Goal: Task Accomplishment & Management: Manage account settings

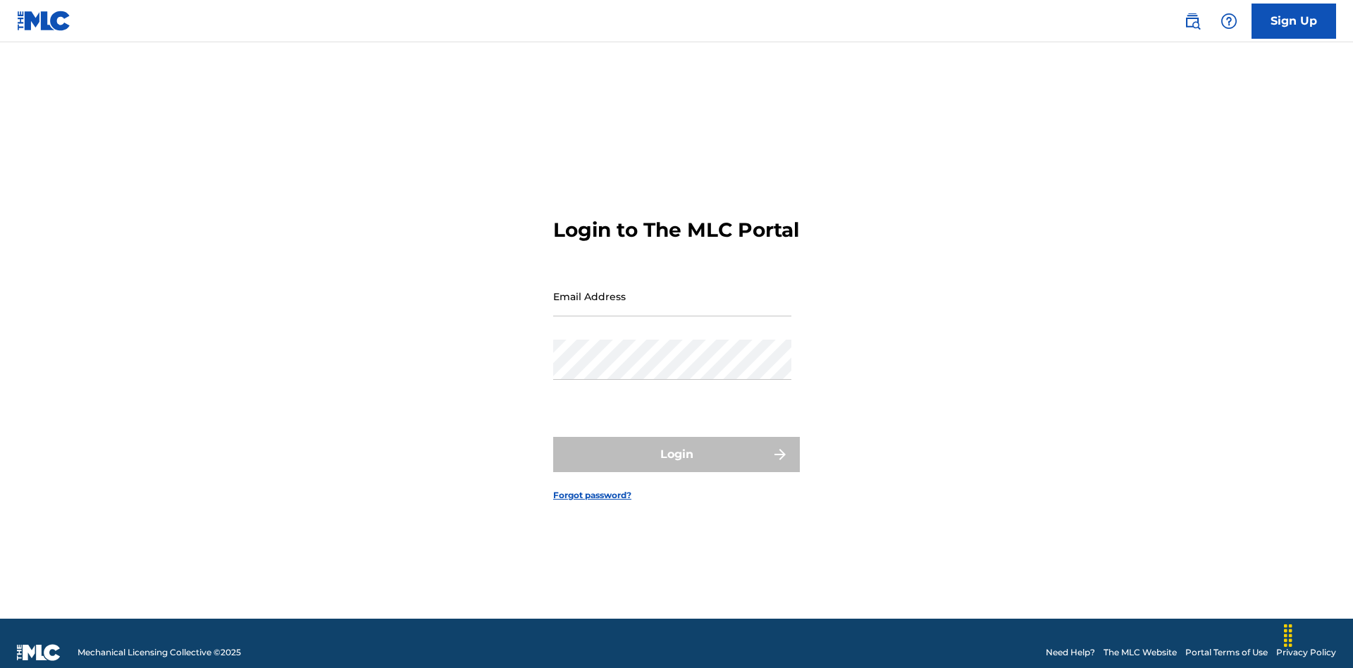
scroll to position [18, 0]
click at [672, 290] on input "Email Address" at bounding box center [672, 296] width 238 height 40
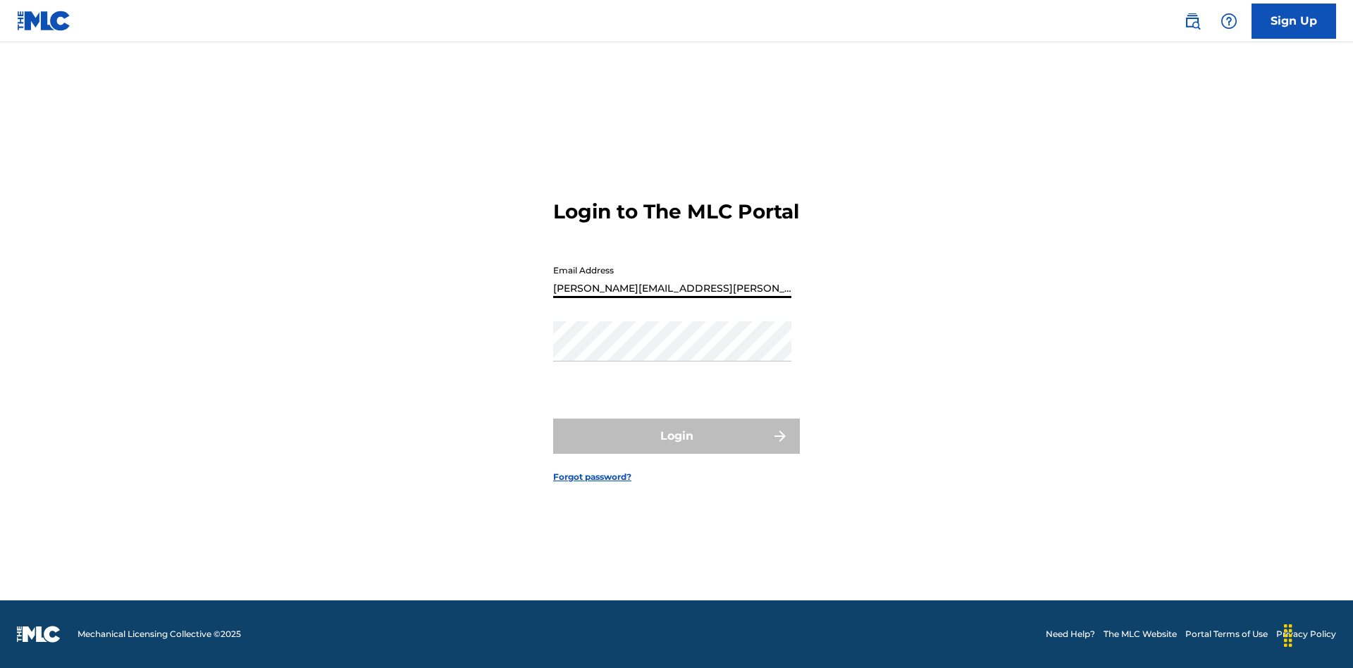
type input "[PERSON_NAME][EMAIL_ADDRESS][PERSON_NAME][DOMAIN_NAME]"
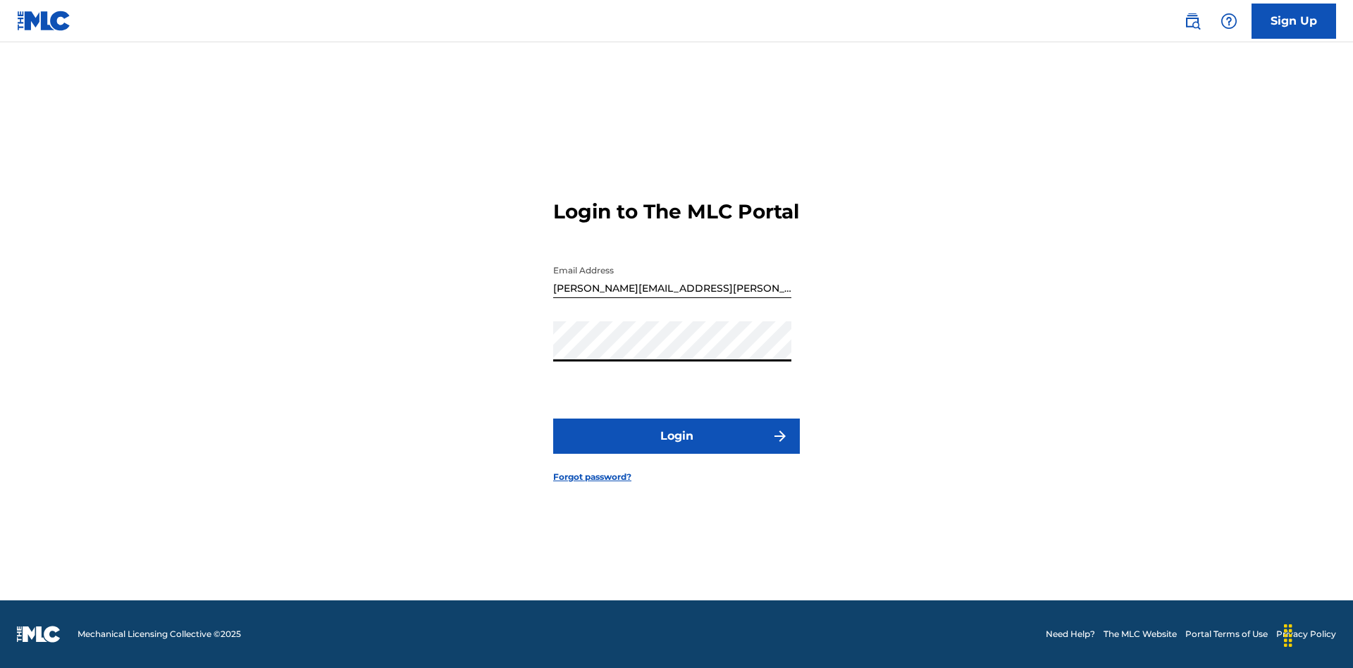
click at [676, 448] on button "Login" at bounding box center [676, 436] width 247 height 35
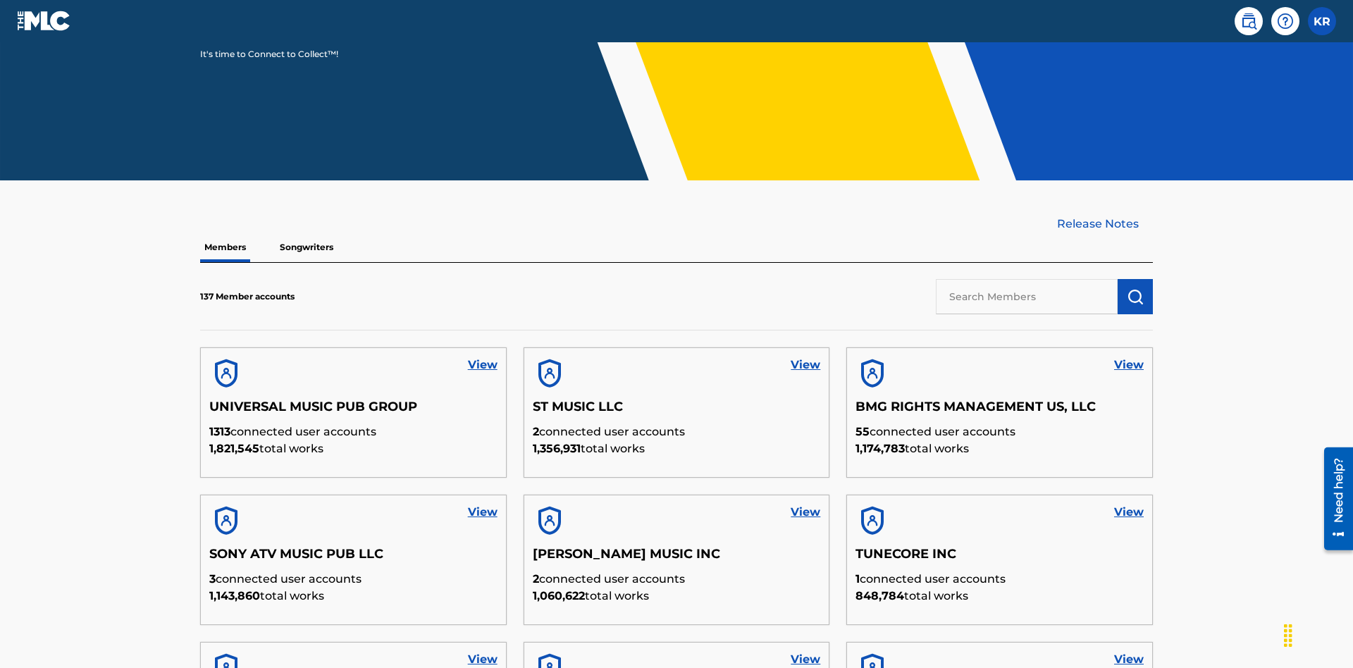
click at [1027, 279] on input "text" at bounding box center [1027, 296] width 182 height 35
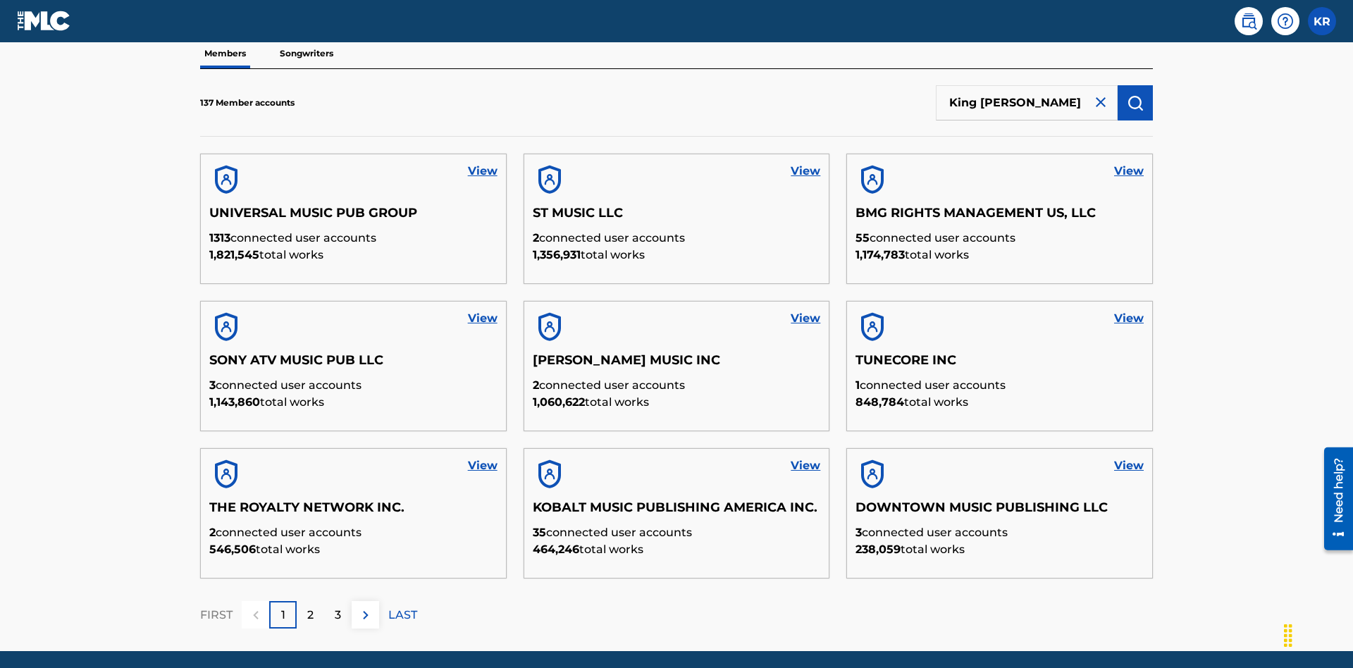
type input "King [PERSON_NAME]"
click at [1135, 94] on img "submit" at bounding box center [1135, 102] width 17 height 17
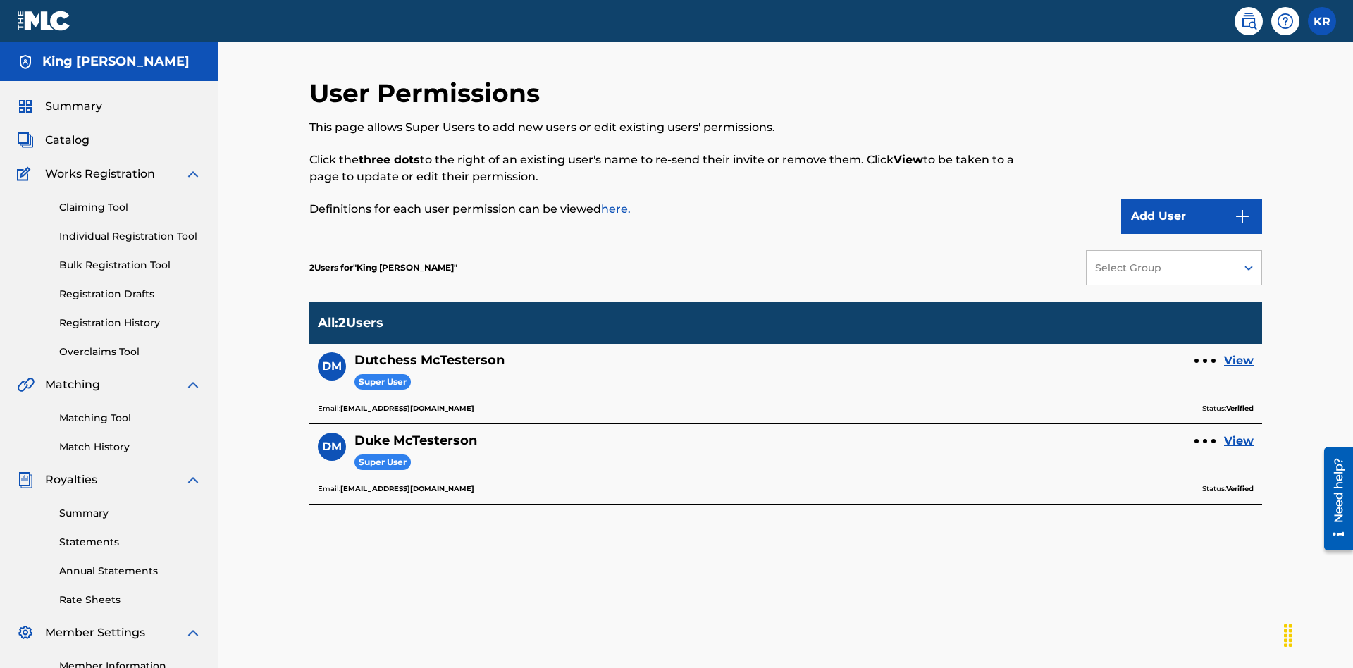
click at [1205, 359] on div at bounding box center [1205, 361] width 4 height 4
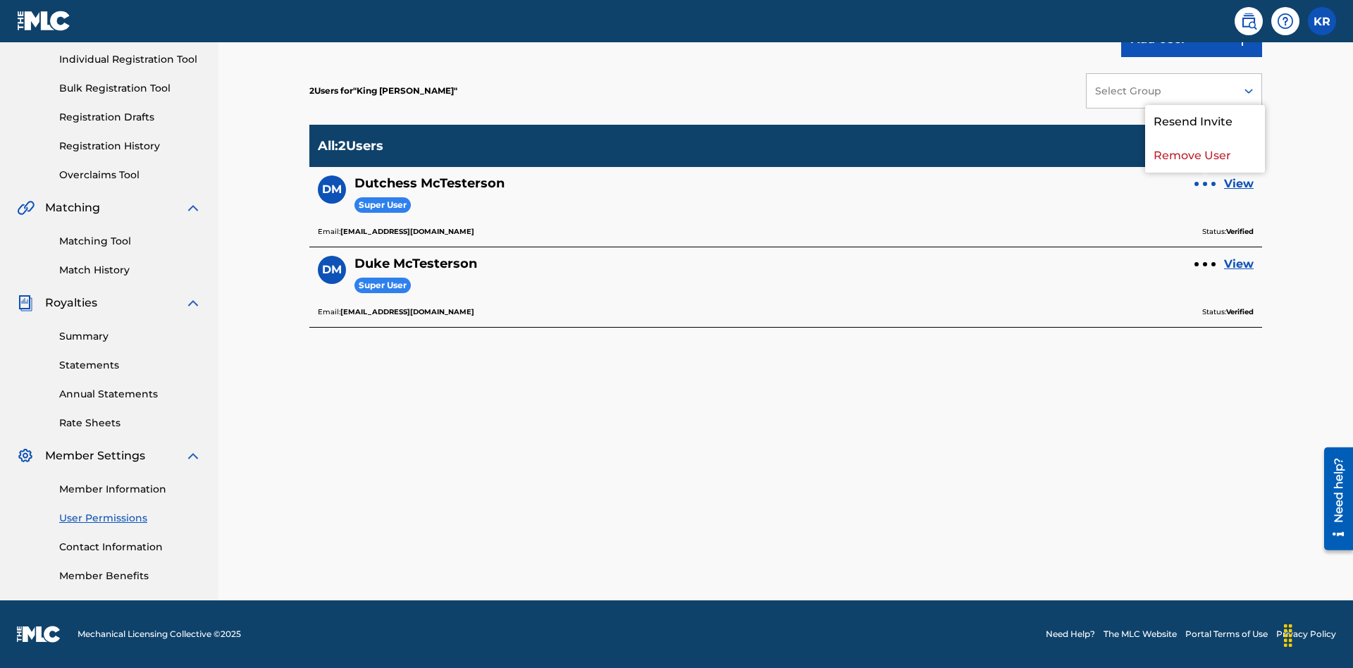
click at [1205, 156] on p "Remove User" at bounding box center [1205, 156] width 120 height 34
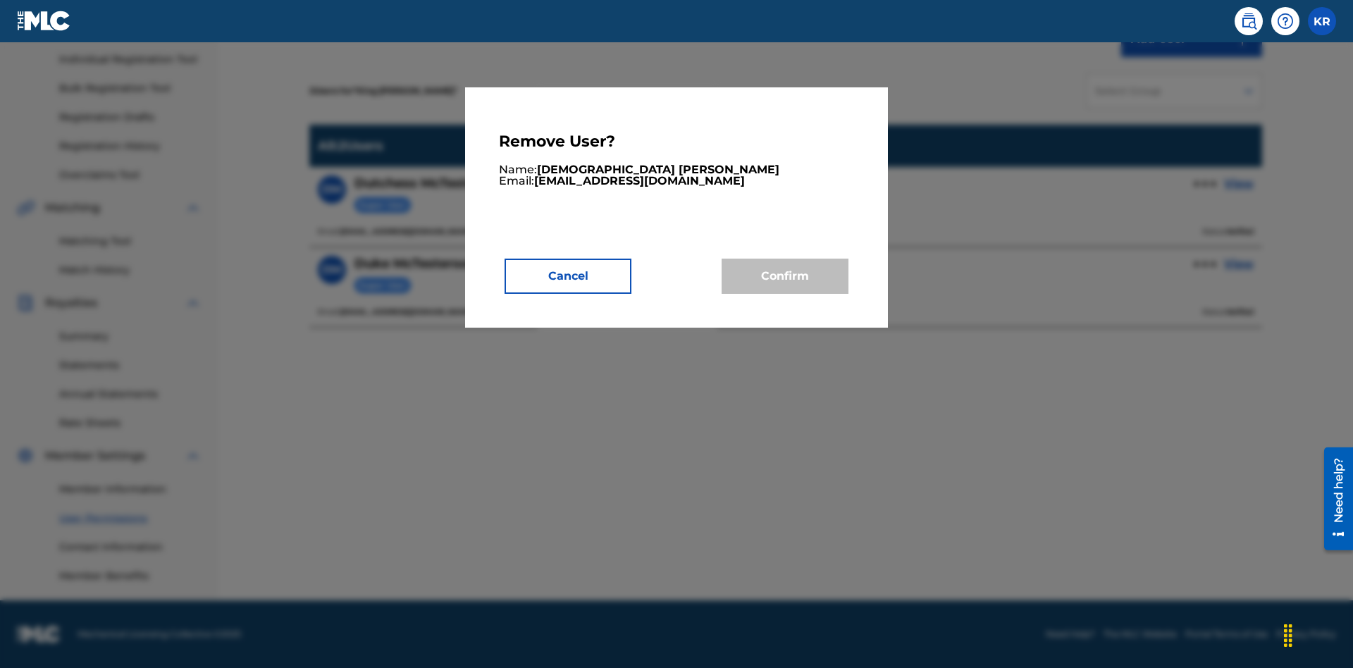
click at [568, 276] on button "Cancel" at bounding box center [568, 276] width 127 height 35
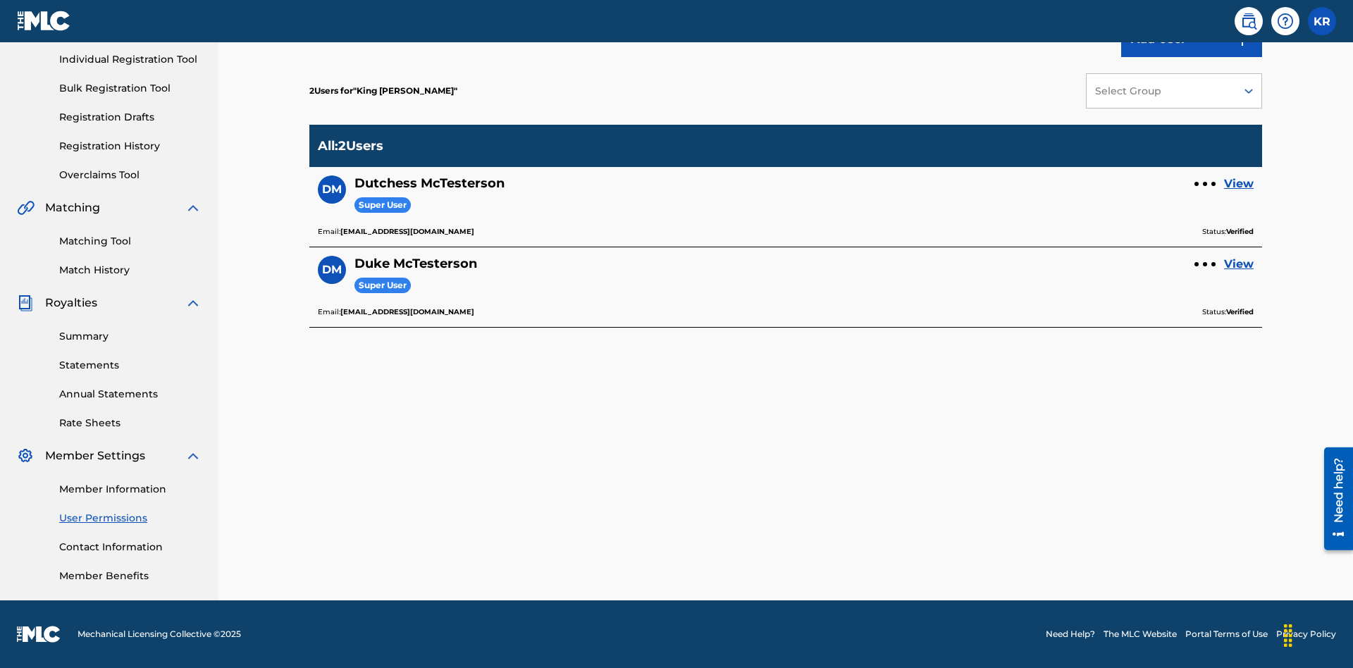
click at [1239, 184] on link "View" at bounding box center [1239, 183] width 30 height 17
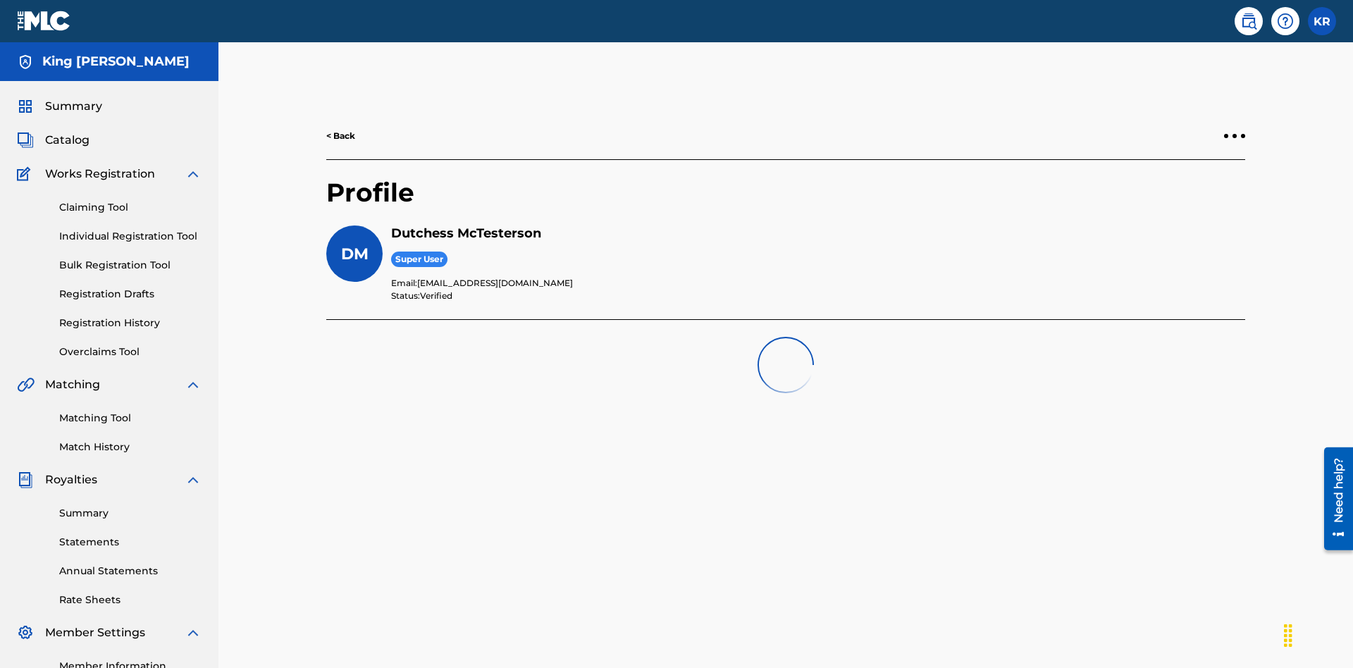
click at [1235, 134] on div at bounding box center [1234, 136] width 4 height 4
